Goal: Information Seeking & Learning: Check status

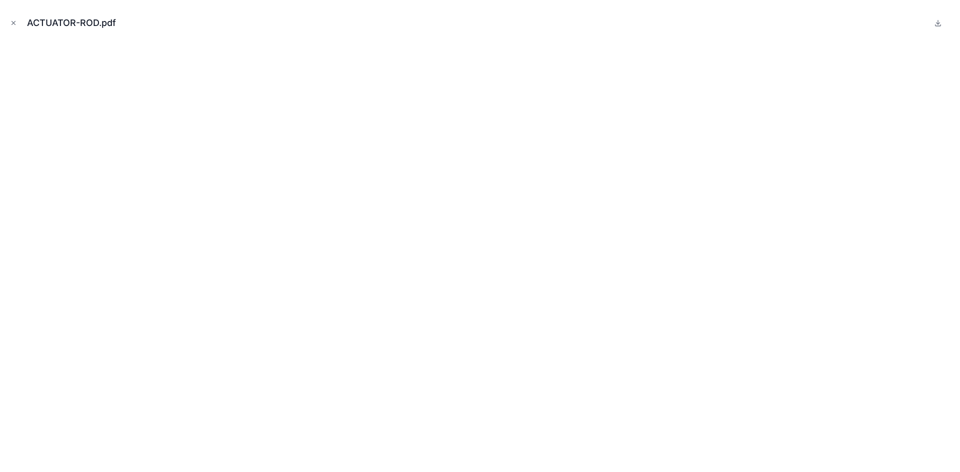
scroll to position [295, 0]
click at [13, 22] on icon "Close modal" at bounding box center [13, 22] width 3 height 3
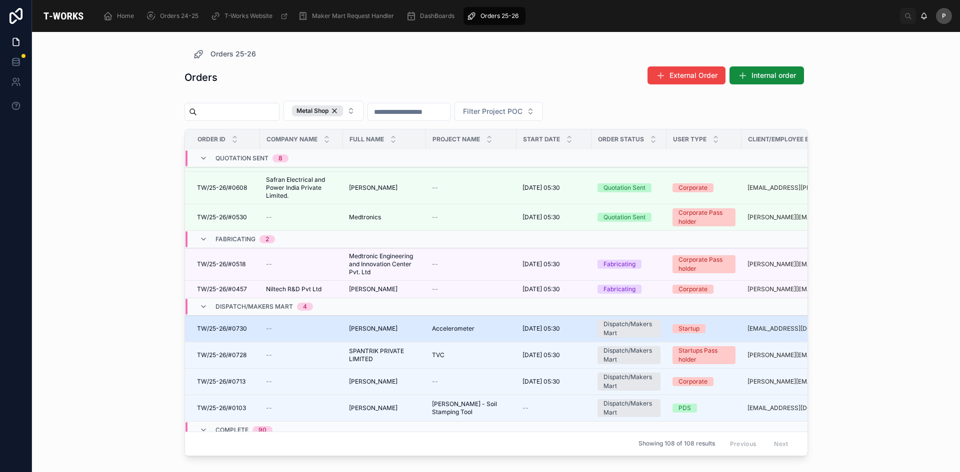
scroll to position [307, 0]
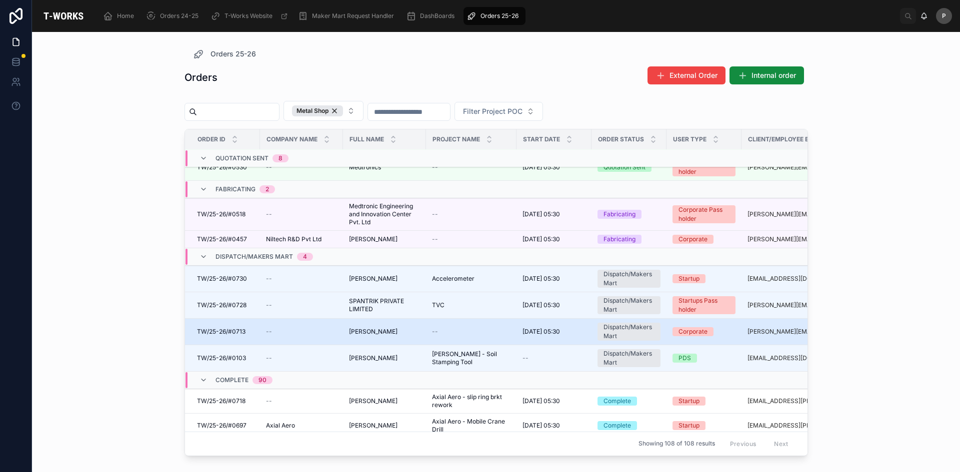
click at [267, 332] on span "--" at bounding box center [269, 332] width 6 height 8
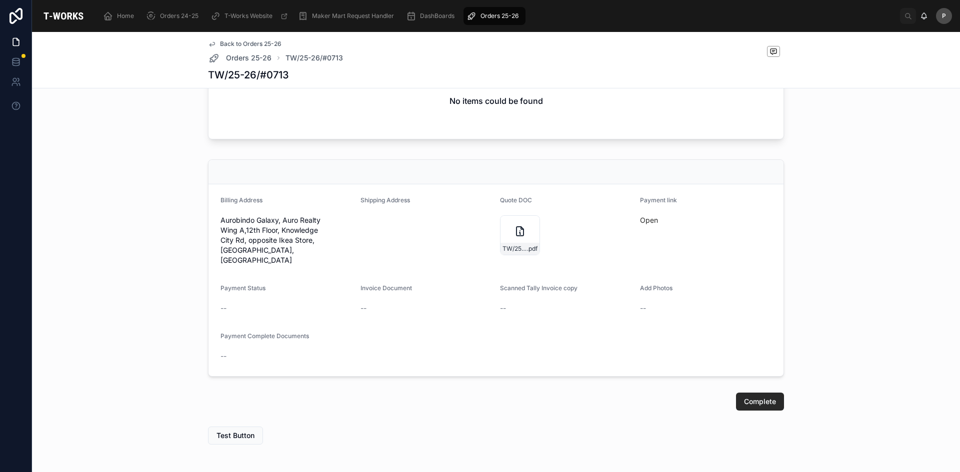
scroll to position [596, 0]
click at [515, 255] on span "TW/25-26/#0713" at bounding box center [514, 251] width 24 height 8
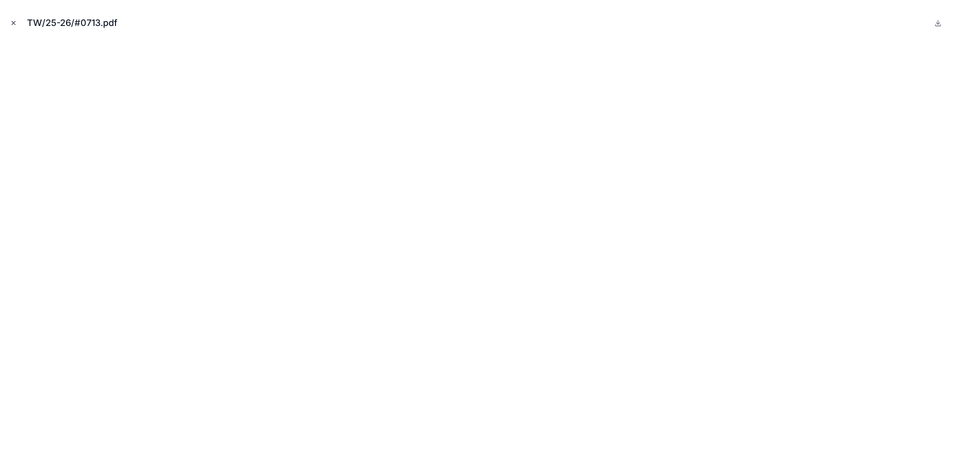
click at [10, 23] on icon "Close modal" at bounding box center [13, 22] width 7 height 7
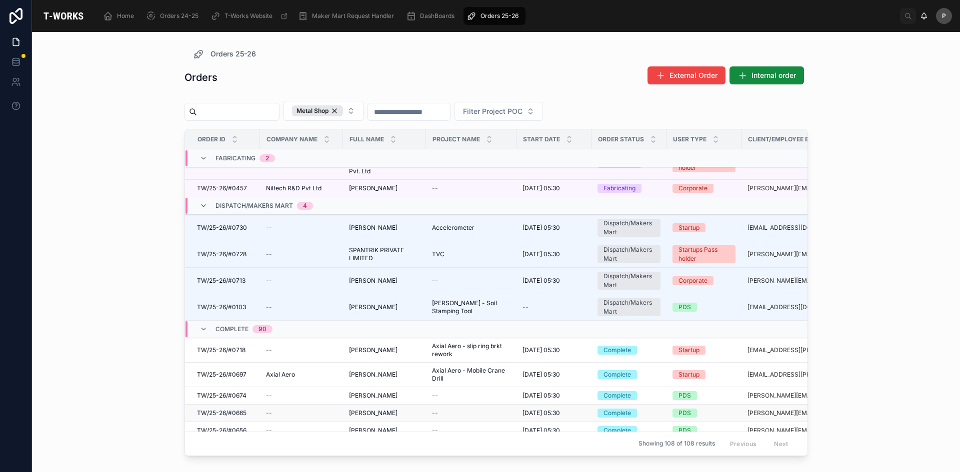
scroll to position [308, 0]
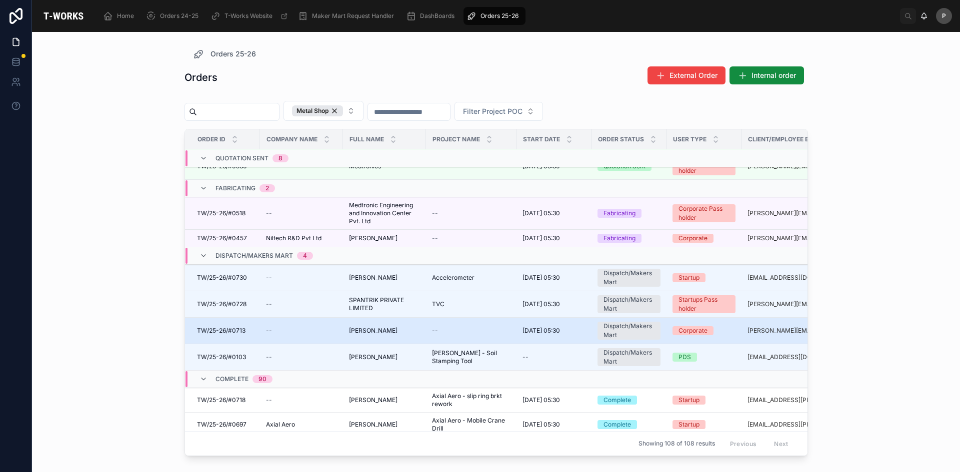
click at [236, 328] on span "TW/25-26/#0713" at bounding box center [221, 331] width 48 height 8
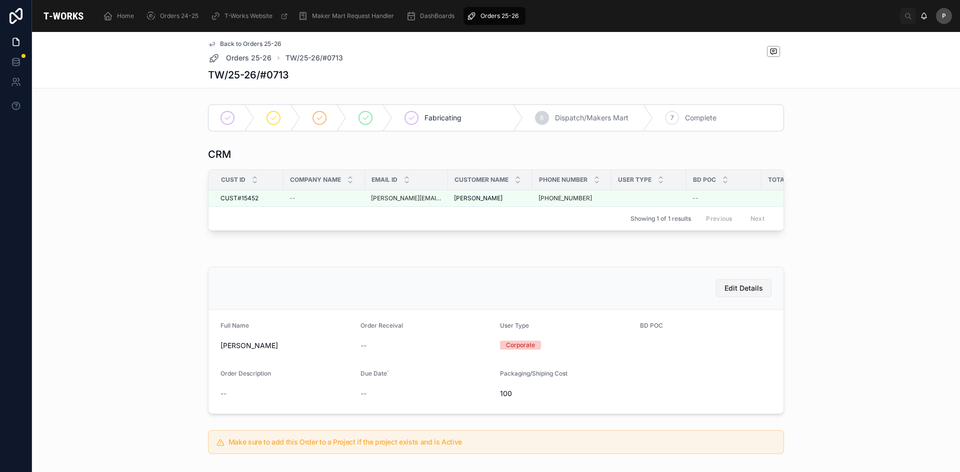
click at [738, 292] on span "Edit Details" at bounding box center [743, 288] width 38 height 10
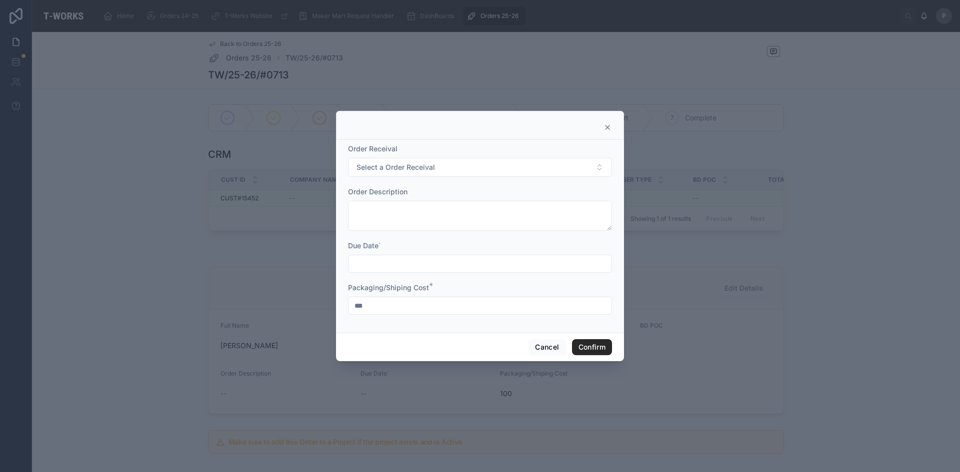
click at [604, 128] on icon at bounding box center [607, 127] width 8 height 8
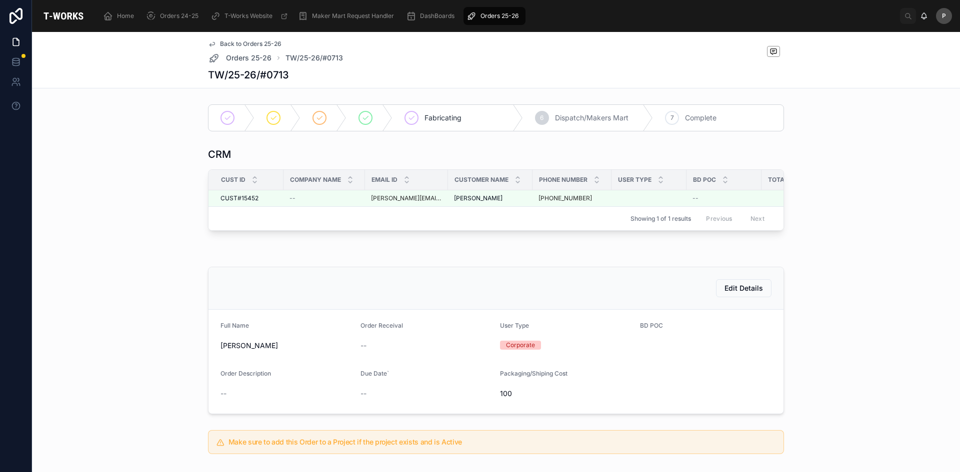
click at [439, 118] on span "Fabricating" at bounding box center [442, 118] width 37 height 10
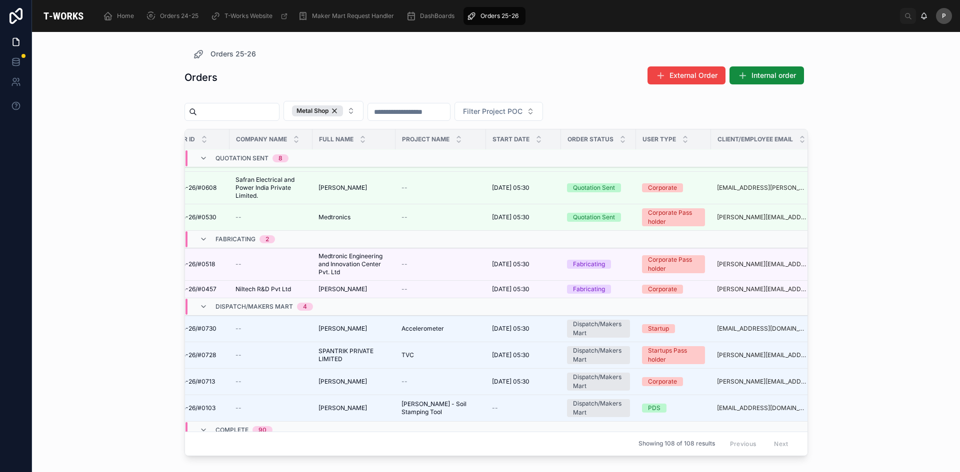
scroll to position [257, 0]
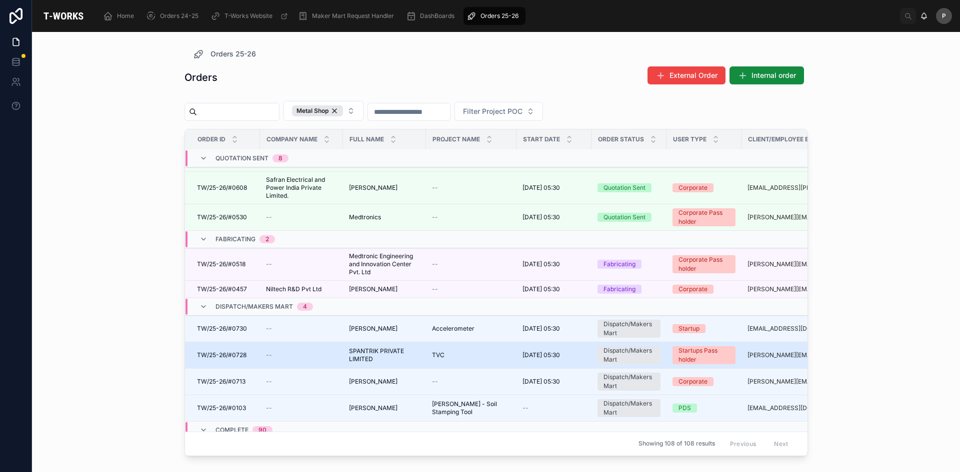
click at [360, 349] on span "SPANTRIK PRIVATE LIMITED" at bounding box center [384, 355] width 71 height 16
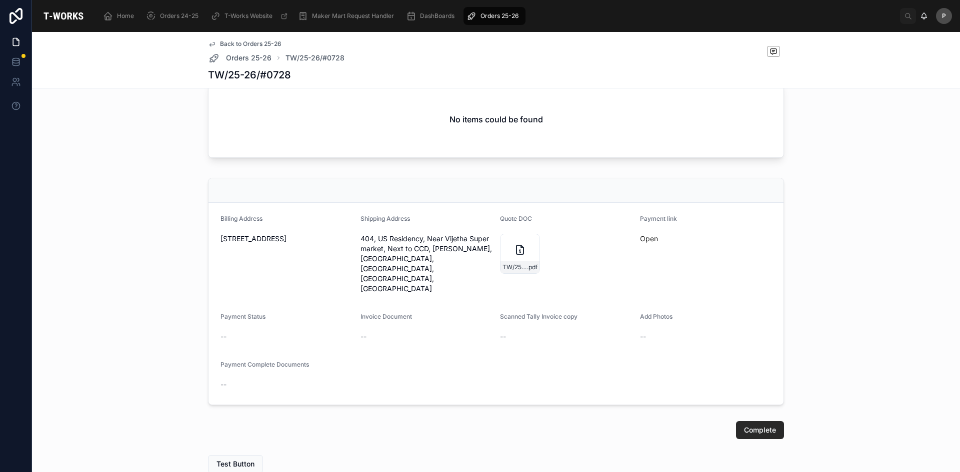
scroll to position [600, 0]
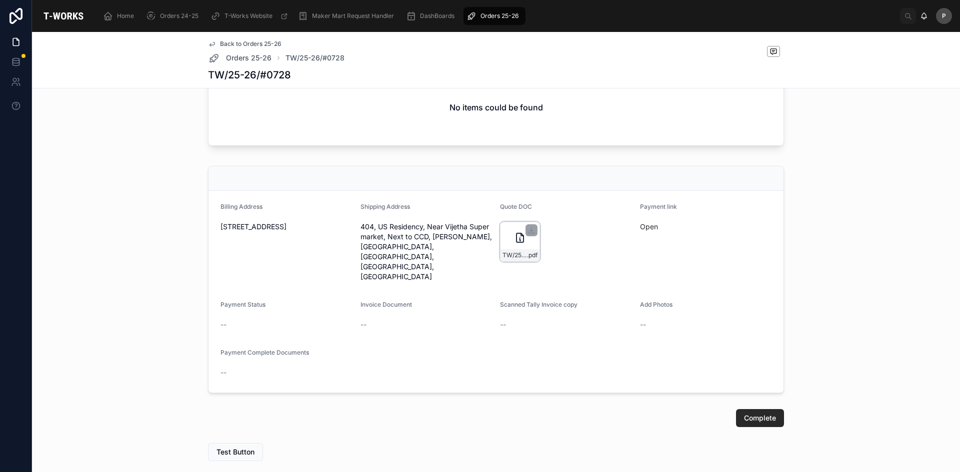
click at [514, 244] on icon at bounding box center [520, 238] width 12 height 12
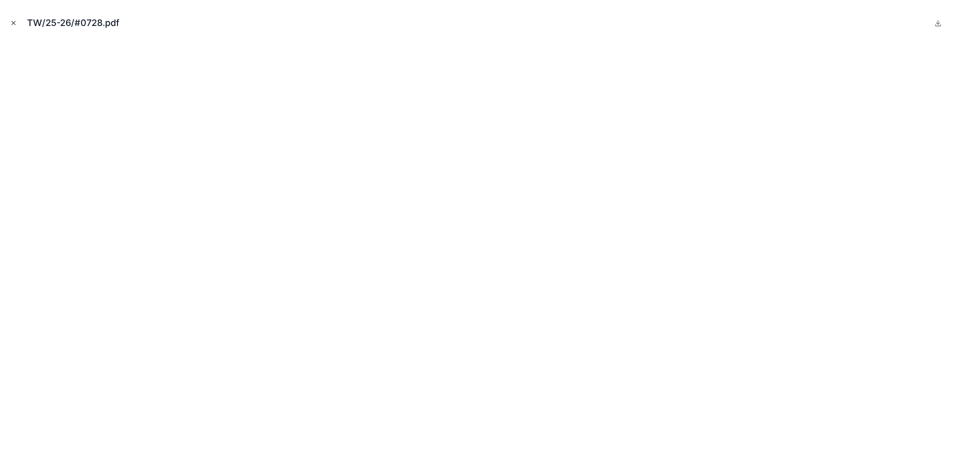
click at [14, 23] on icon "Close modal" at bounding box center [13, 22] width 7 height 7
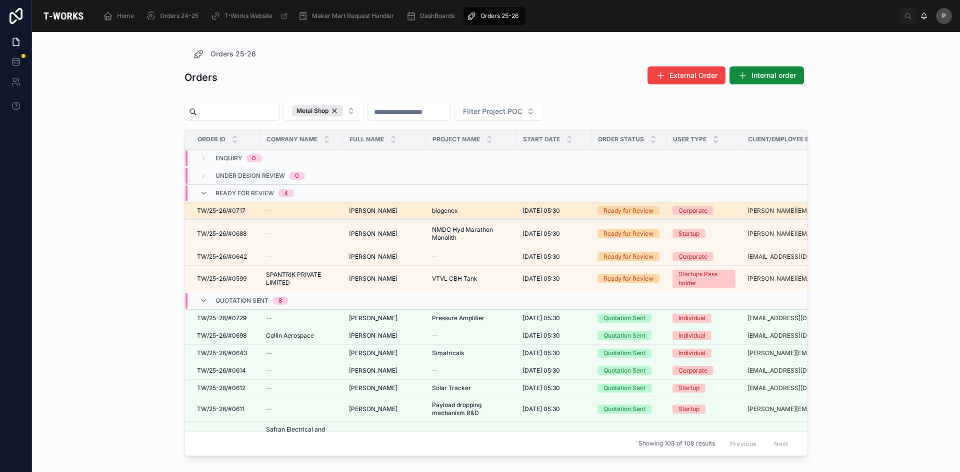
click at [438, 209] on span "biogenex" at bounding box center [445, 211] width 26 height 8
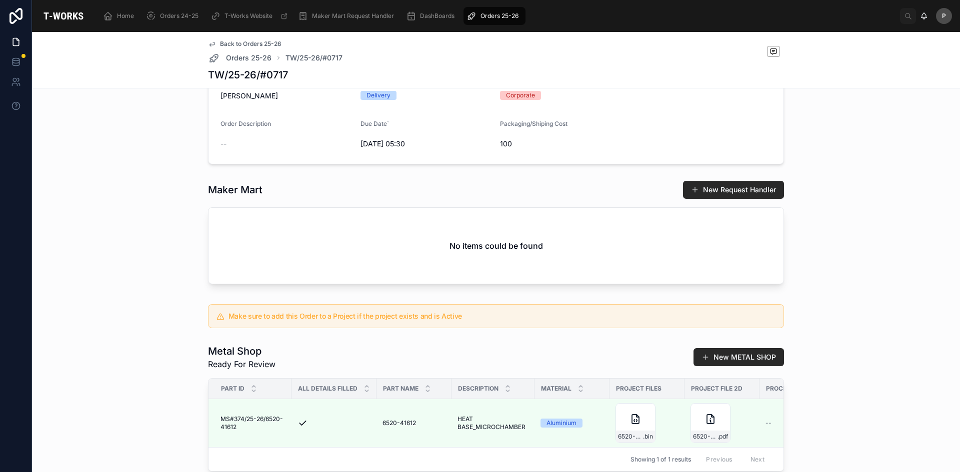
scroll to position [453, 0]
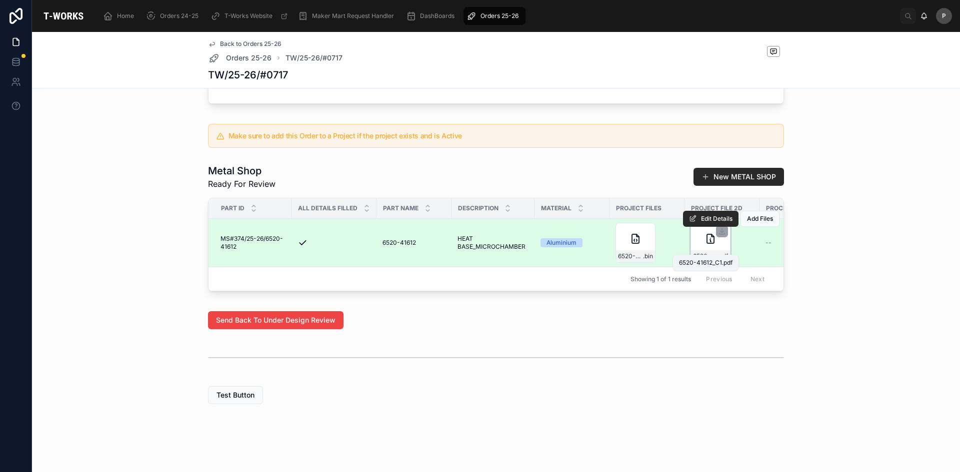
click at [705, 252] on span "6520-41612_C1" at bounding box center [705, 256] width 24 height 8
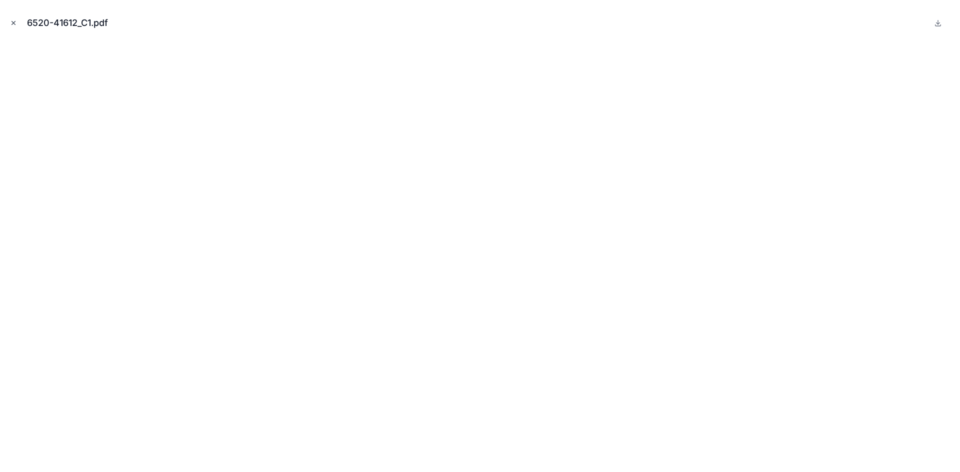
click at [12, 25] on icon "Close modal" at bounding box center [13, 22] width 7 height 7
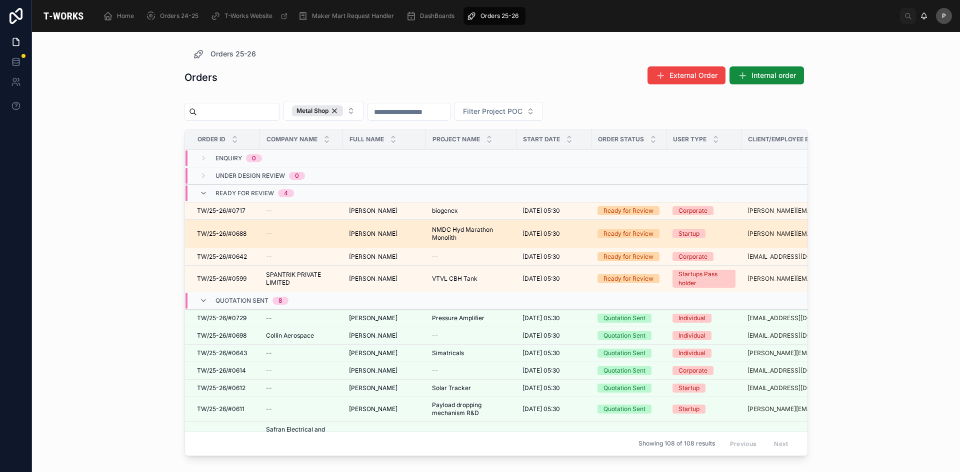
click at [363, 234] on span "[PERSON_NAME]" at bounding box center [373, 234] width 48 height 8
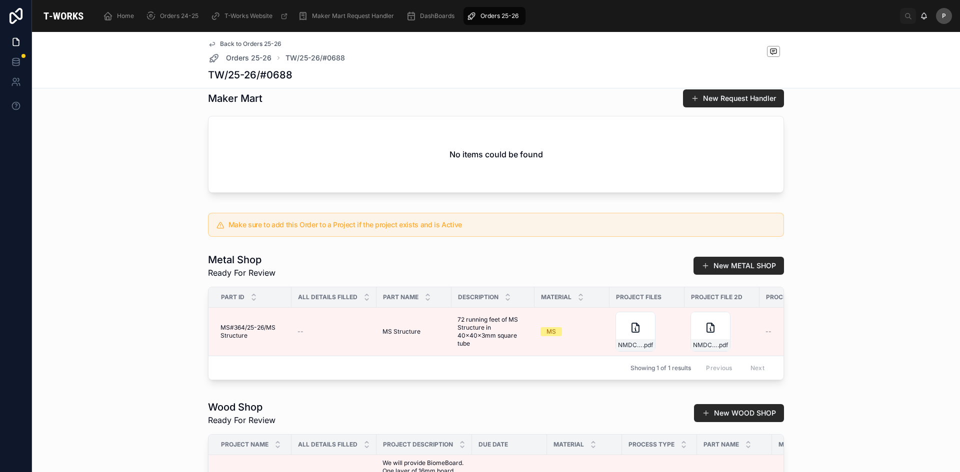
scroll to position [350, 0]
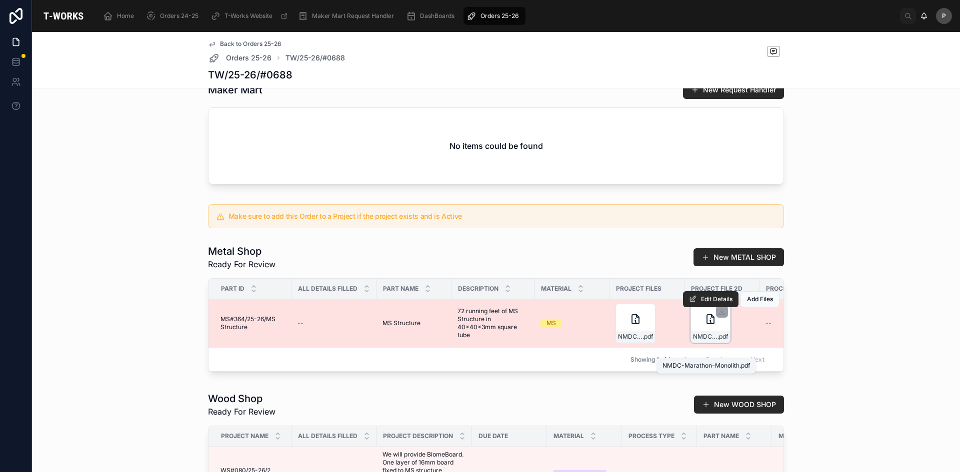
click at [700, 341] on span "NMDC-Marathon-Monolith" at bounding box center [705, 337] width 24 height 8
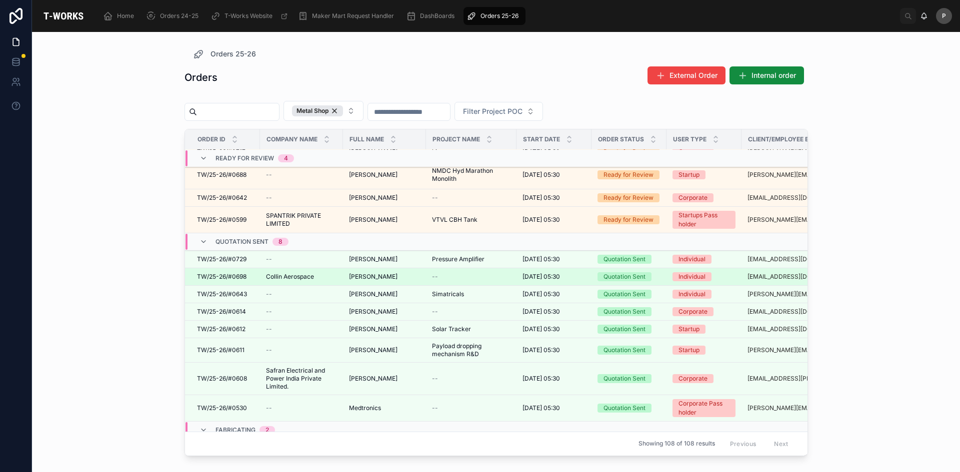
scroll to position [50, 0]
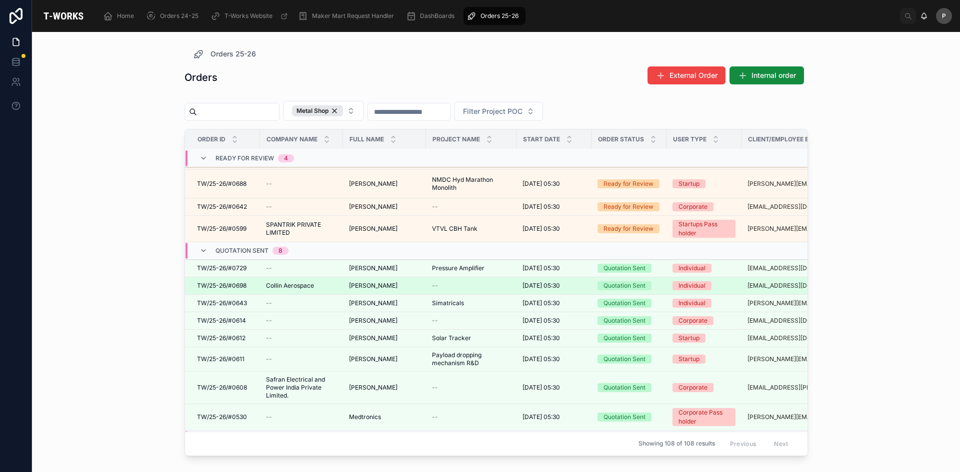
click at [371, 285] on span "[PERSON_NAME]" at bounding box center [373, 286] width 48 height 8
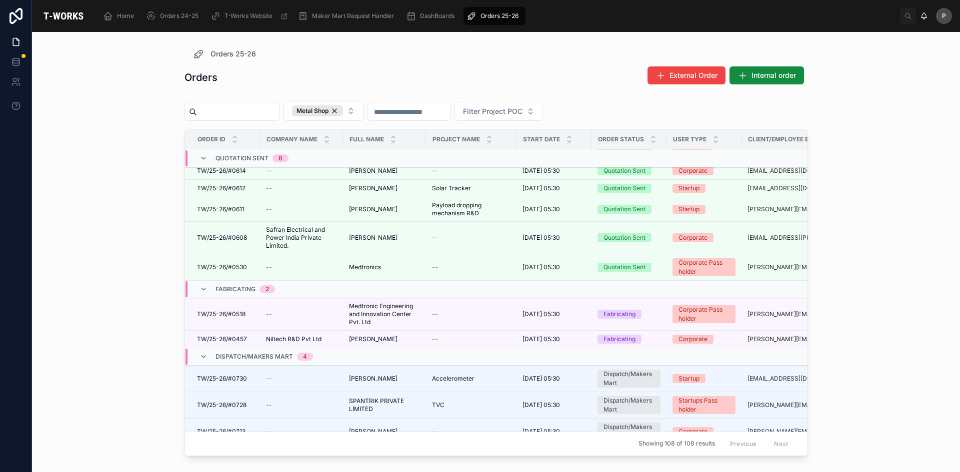
scroll to position [257, 0]
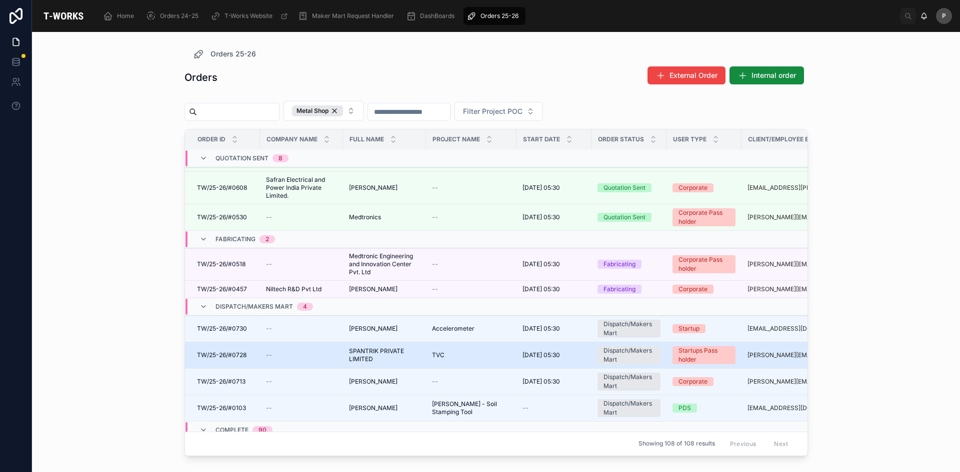
click at [371, 357] on span "SPANTRIK PRIVATE LIMITED" at bounding box center [384, 355] width 71 height 16
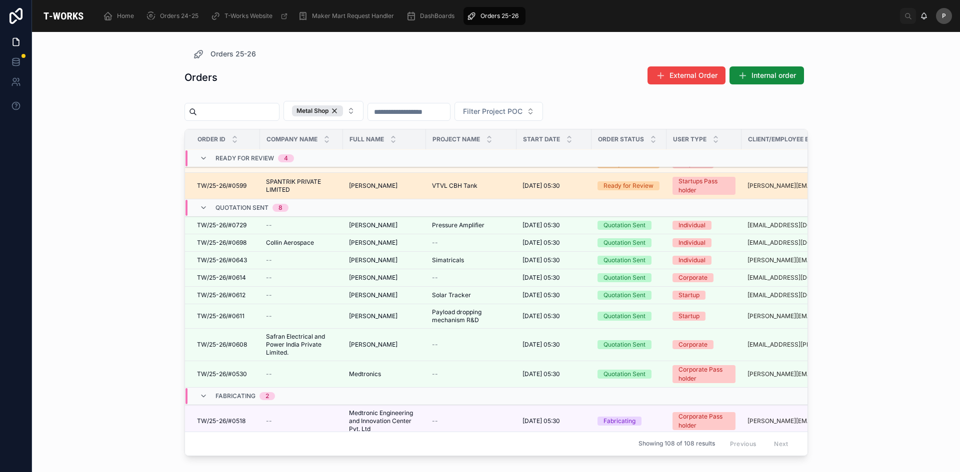
scroll to position [100, 0]
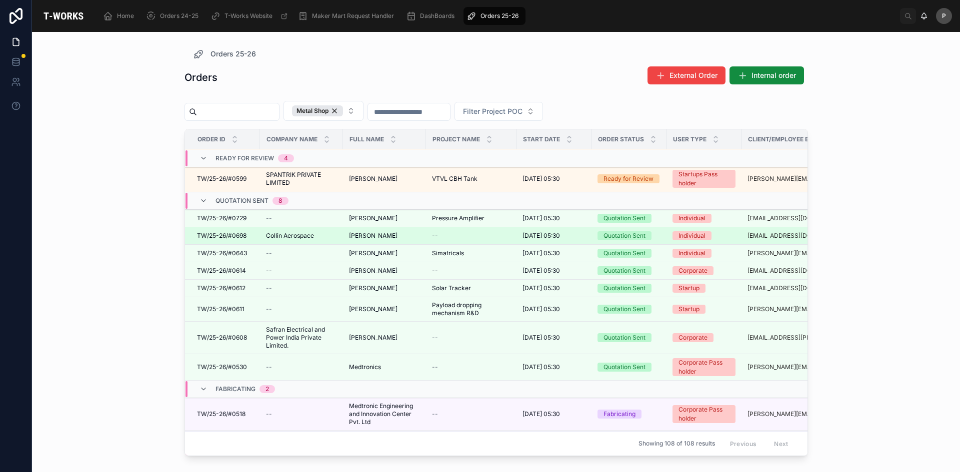
click at [367, 235] on span "[PERSON_NAME]" at bounding box center [373, 236] width 48 height 8
